Goal: Task Accomplishment & Management: Manage account settings

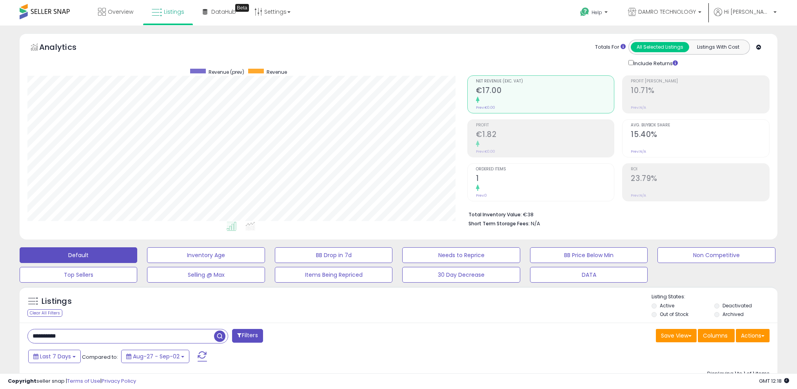
scroll to position [161, 440]
click at [38, 11] on span at bounding box center [45, 11] width 50 height 15
click at [129, 12] on span "Overview" at bounding box center [120, 12] width 25 height 8
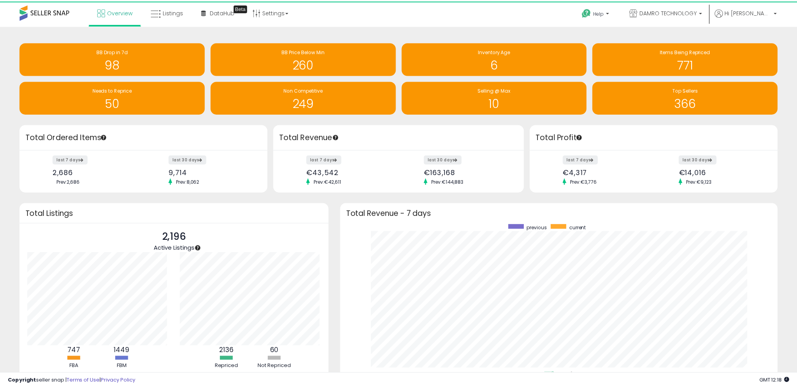
scroll to position [391882, 391609]
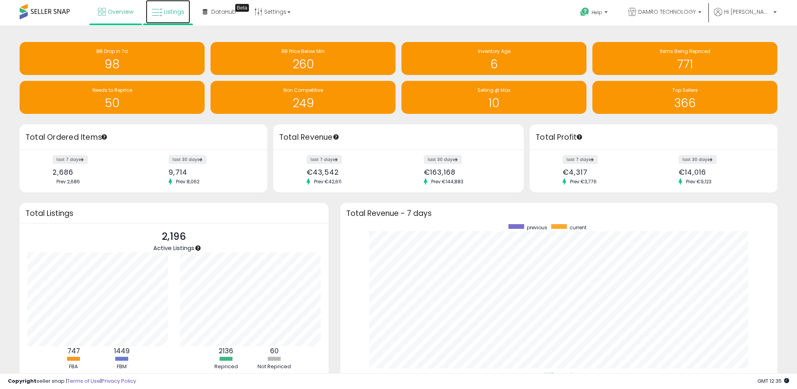
click at [174, 13] on span "Listings" at bounding box center [174, 12] width 20 height 8
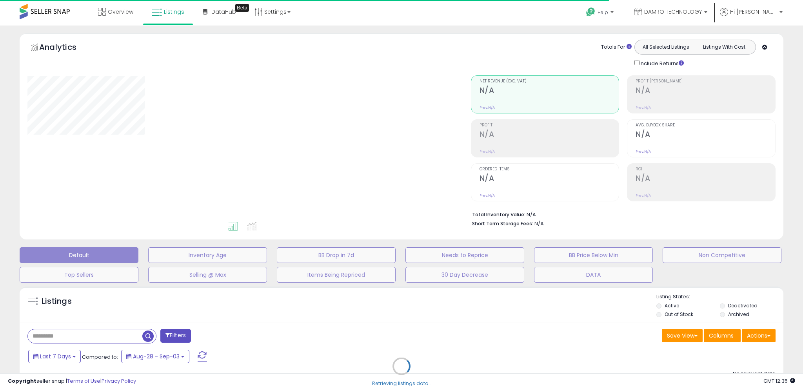
drag, startPoint x: 102, startPoint y: 340, endPoint x: 100, endPoint y: 336, distance: 5.1
click at [102, 339] on div "Retrieving listings data.." at bounding box center [401, 371] width 775 height 179
click at [102, 336] on div "Retrieving listings data.." at bounding box center [401, 371] width 775 height 179
click at [72, 332] on div "Retrieving listings data.." at bounding box center [401, 371] width 775 height 179
click at [54, 335] on div "Retrieving listings data.." at bounding box center [401, 371] width 775 height 179
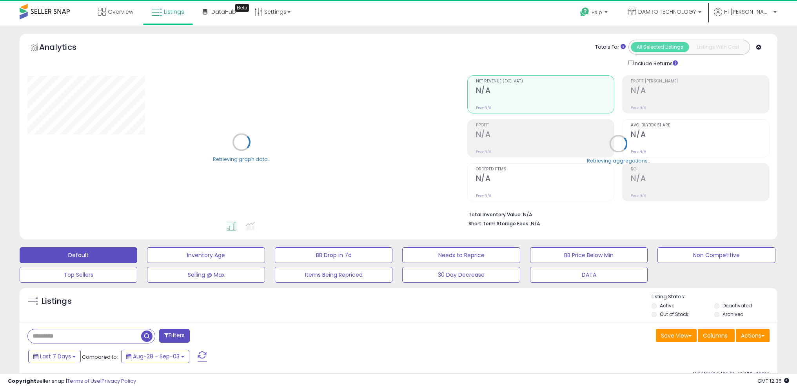
click at [60, 335] on input "text" at bounding box center [84, 336] width 113 height 14
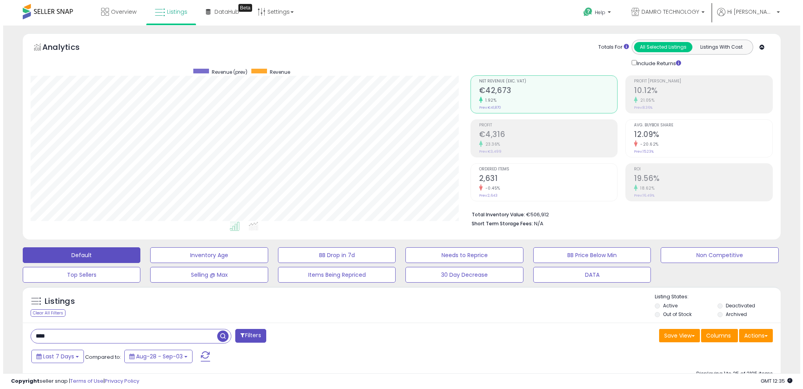
scroll to position [161, 440]
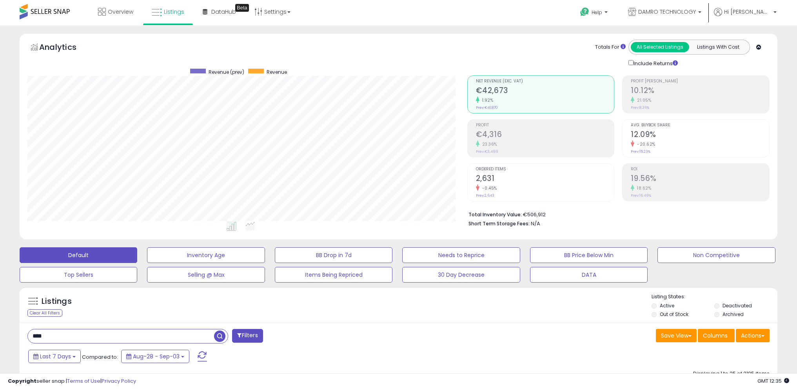
type input "****"
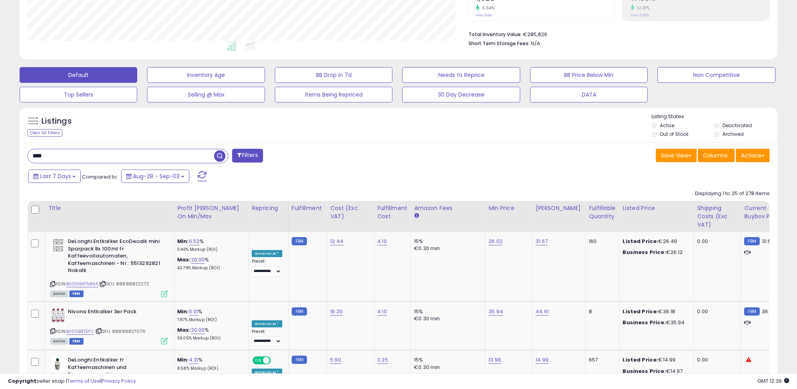
scroll to position [0, 0]
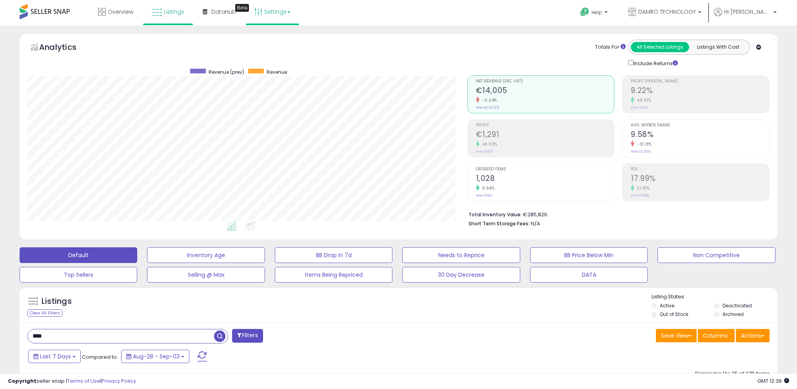
click at [269, 9] on link "Settings" at bounding box center [273, 12] width 48 height 24
click at [284, 39] on link "Store settings" at bounding box center [273, 39] width 35 height 7
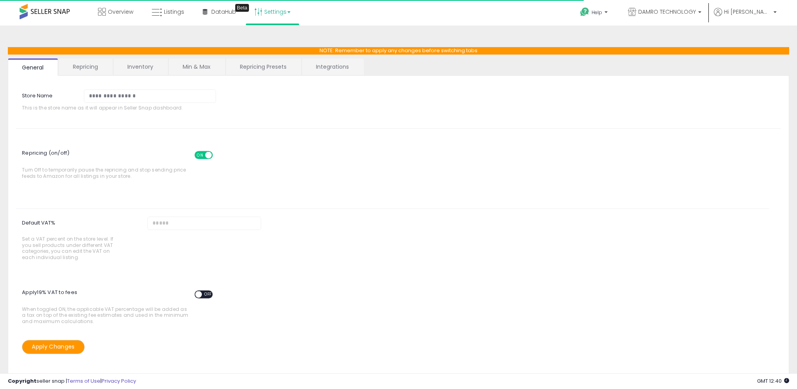
scroll to position [2, 0]
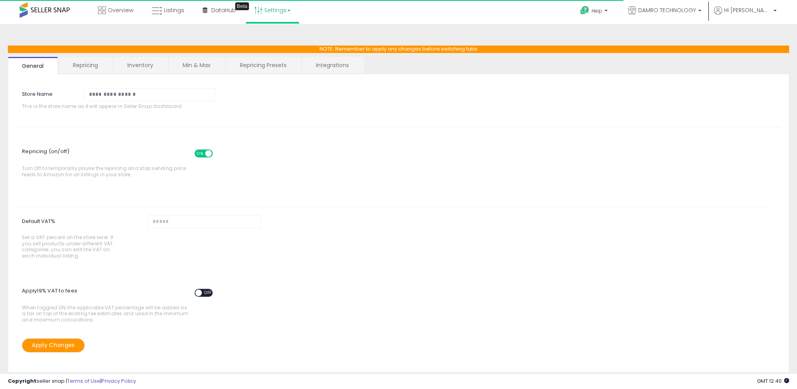
click at [85, 67] on link "Repricing" at bounding box center [85, 65] width 53 height 16
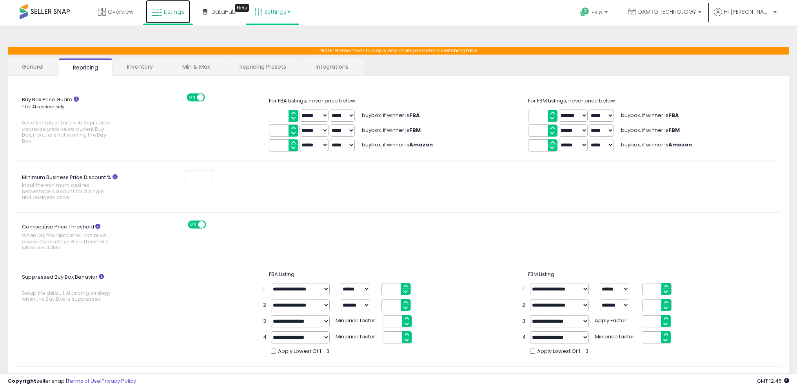
click at [173, 13] on span "Listings" at bounding box center [174, 12] width 20 height 8
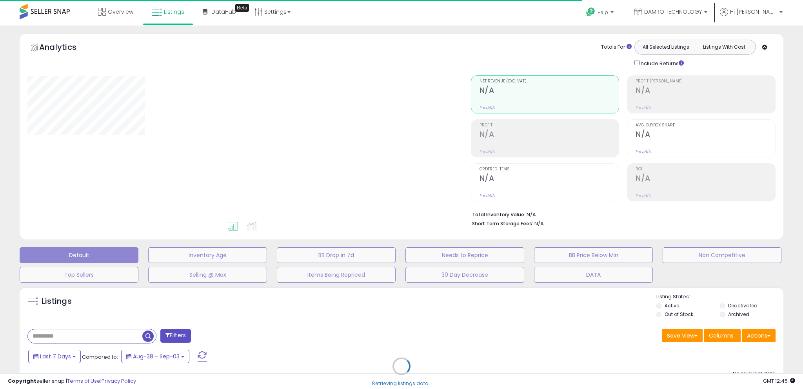
click at [84, 330] on div "Retrieving listings data.." at bounding box center [401, 371] width 775 height 179
click at [71, 332] on div "Retrieving listings data.." at bounding box center [401, 371] width 775 height 179
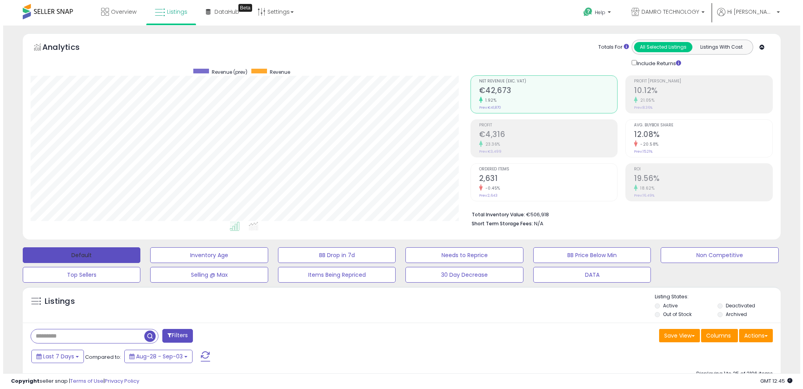
scroll to position [161, 440]
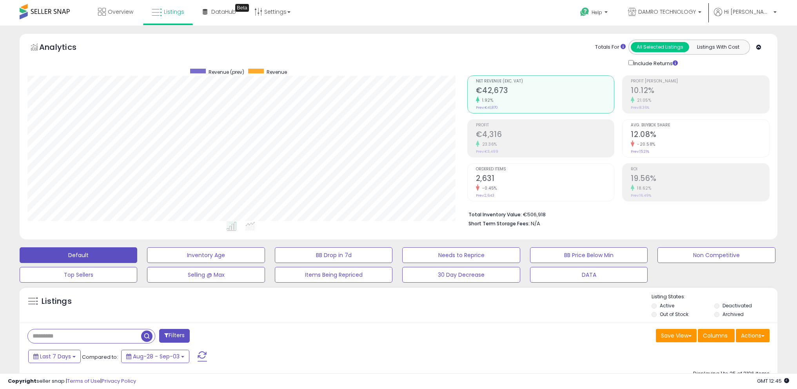
click at [96, 340] on input "text" at bounding box center [84, 336] width 113 height 14
paste input "**********"
type input "**********"
click at [219, 338] on span "button" at bounding box center [219, 335] width 11 height 11
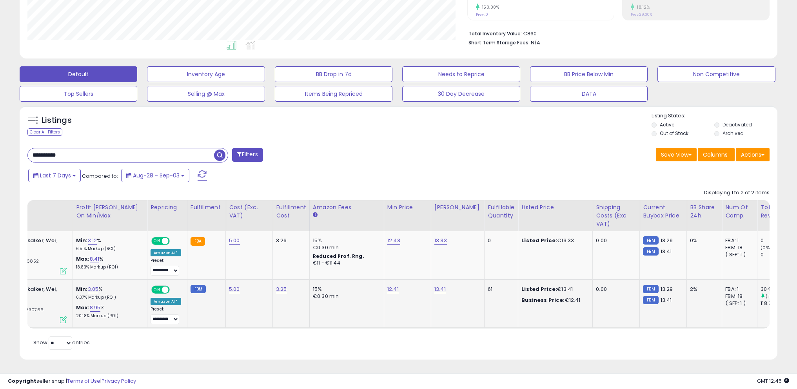
scroll to position [0, 0]
click at [220, 150] on span "button" at bounding box center [219, 154] width 11 height 11
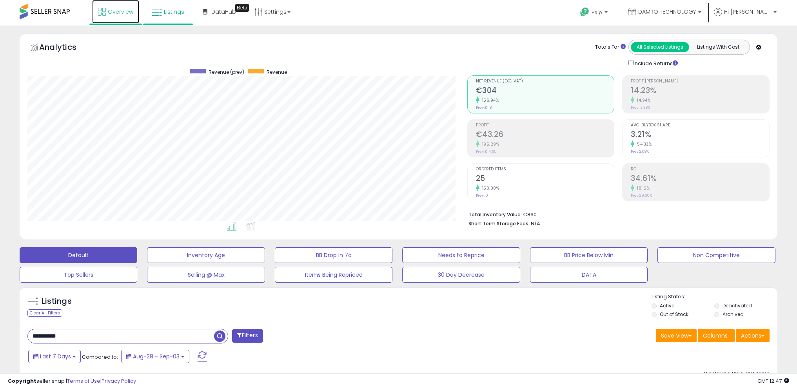
click at [122, 12] on span "Overview" at bounding box center [120, 12] width 25 height 8
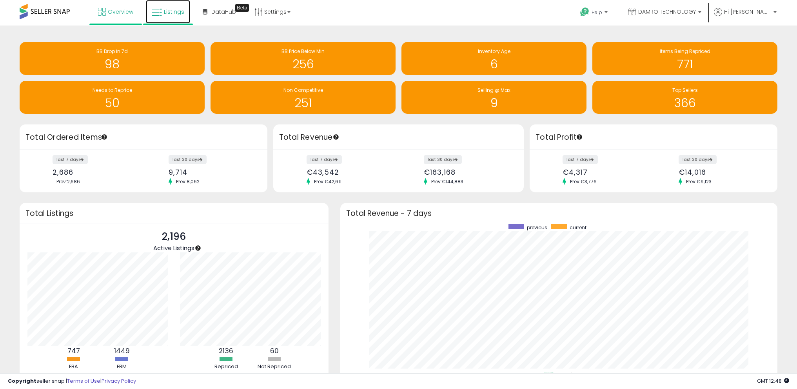
click at [162, 11] on icon at bounding box center [157, 12] width 10 height 10
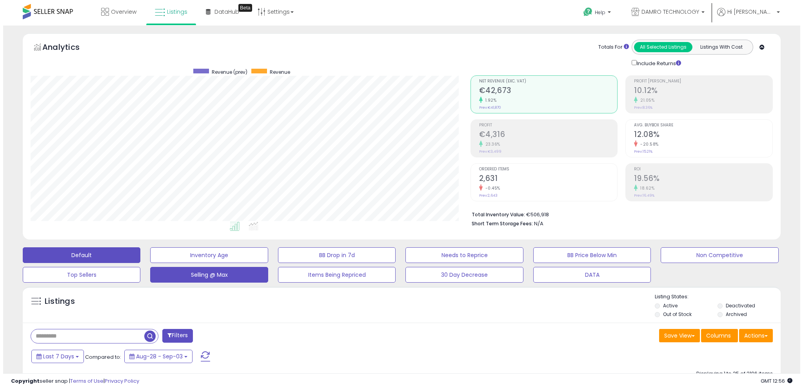
scroll to position [161, 440]
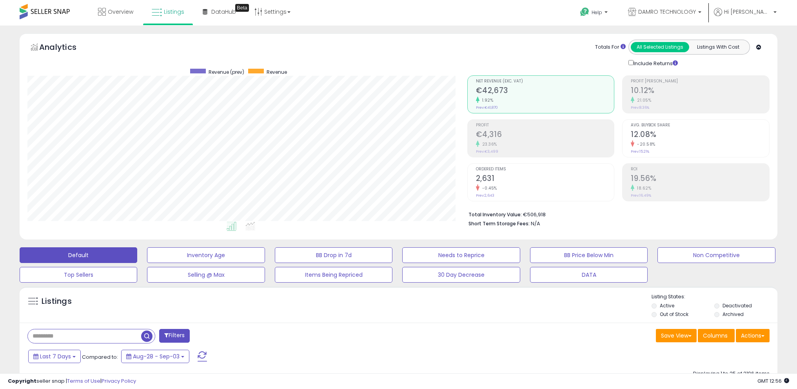
click at [99, 336] on input "text" at bounding box center [84, 336] width 113 height 14
paste input "**********"
type input "**********"
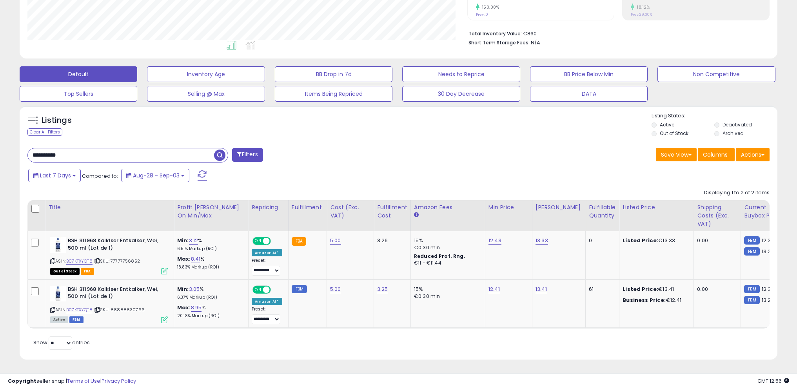
click at [220, 149] on span "button" at bounding box center [219, 154] width 11 height 11
drag, startPoint x: 91, startPoint y: 149, endPoint x: 1, endPoint y: 145, distance: 89.5
click at [0, 144] on div "**********" at bounding box center [398, 117] width 797 height 544
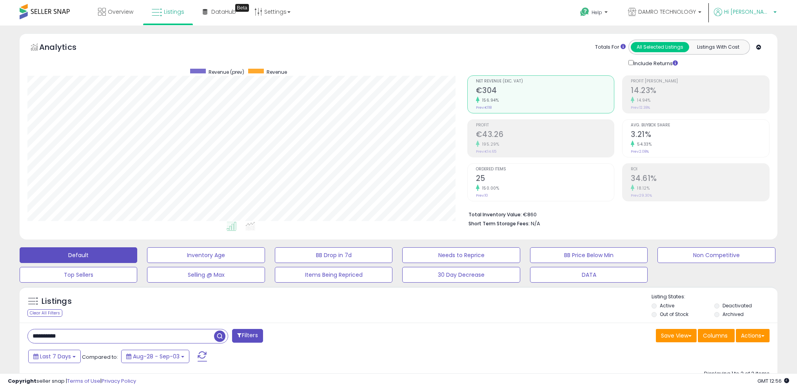
drag, startPoint x: 768, startPoint y: 9, endPoint x: 768, endPoint y: 24, distance: 14.5
click at [768, 10] on span "Hi [PERSON_NAME]" at bounding box center [747, 12] width 47 height 8
drag, startPoint x: 759, startPoint y: 82, endPoint x: 764, endPoint y: 98, distance: 16.6
click at [759, 83] on link "Logout" at bounding box center [758, 82] width 17 height 7
